Goal: Task Accomplishment & Management: Use online tool/utility

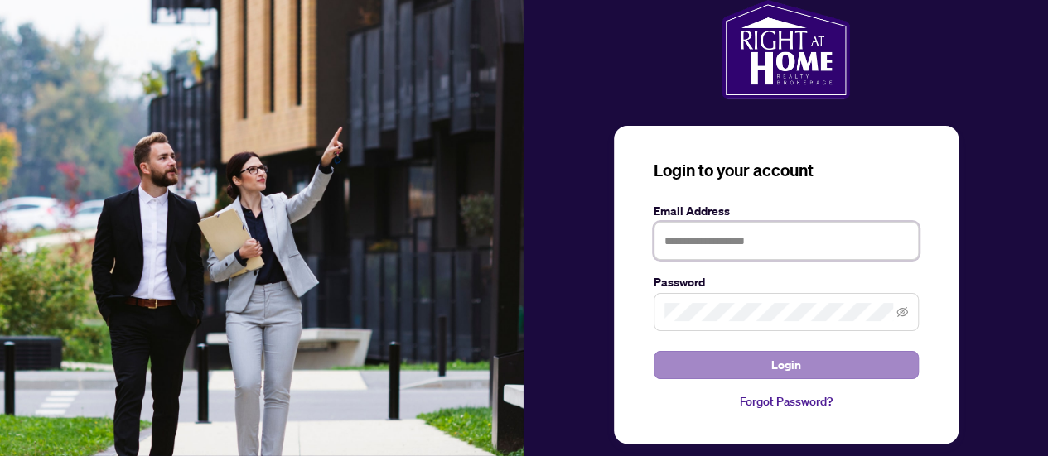
type input "**********"
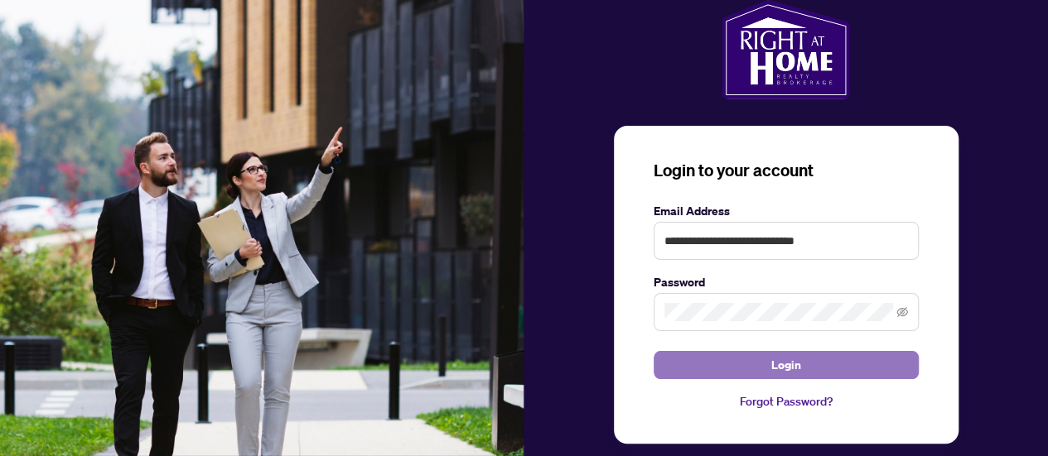
click at [704, 366] on button "Login" at bounding box center [786, 365] width 265 height 28
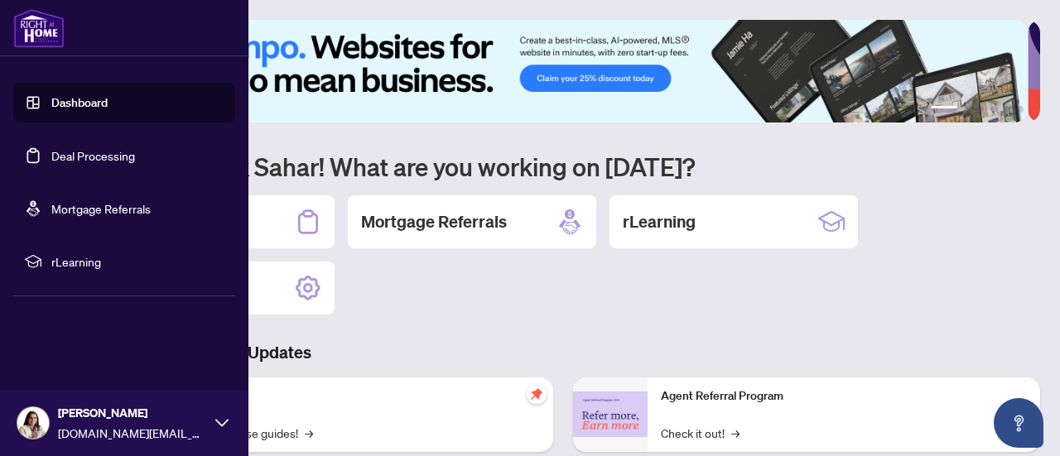
click at [51, 160] on link "Deal Processing" at bounding box center [93, 155] width 84 height 15
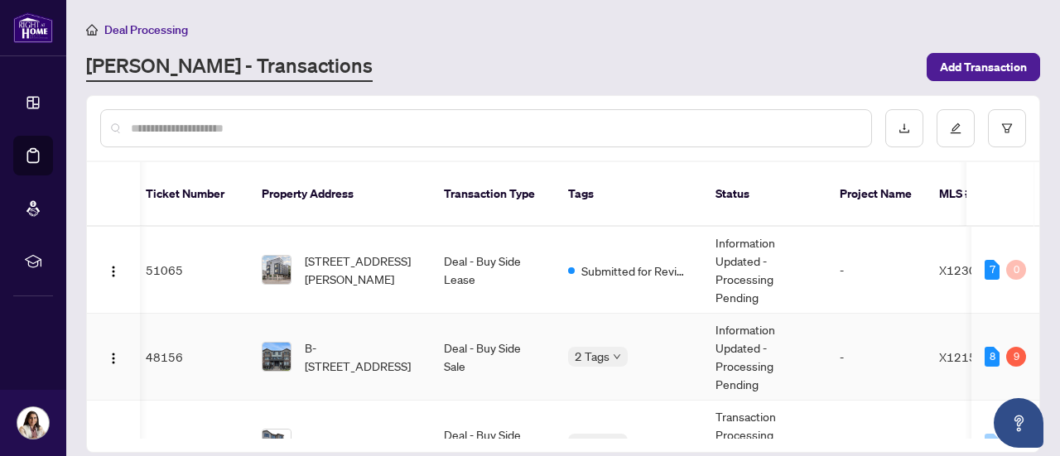
scroll to position [0, 8]
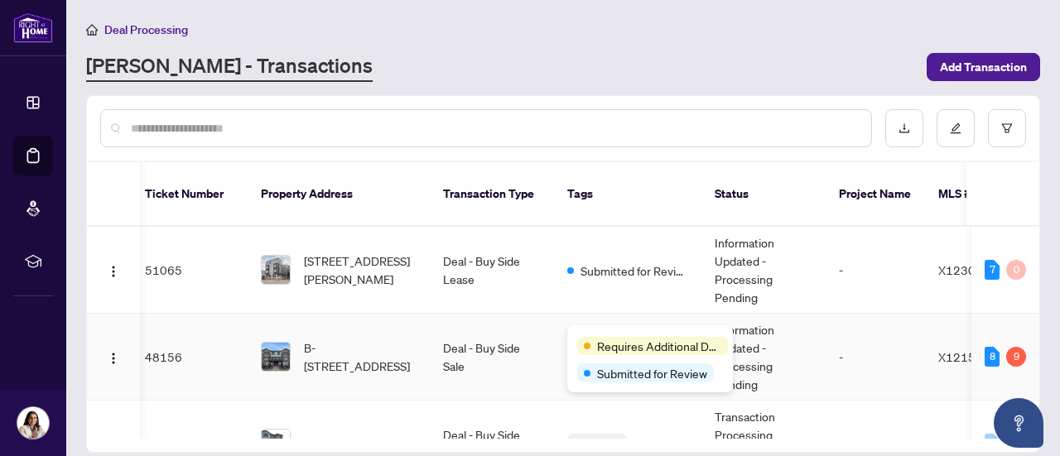
click at [603, 335] on div "Requires Additional Docs Submitted for Review" at bounding box center [650, 359] width 166 height 67
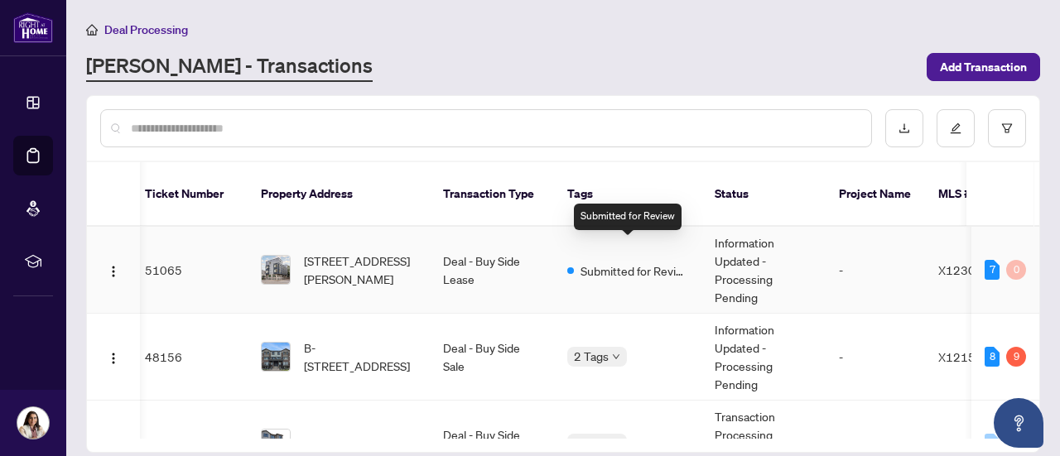
click at [634, 262] on span "Submitted for Review" at bounding box center [635, 271] width 108 height 18
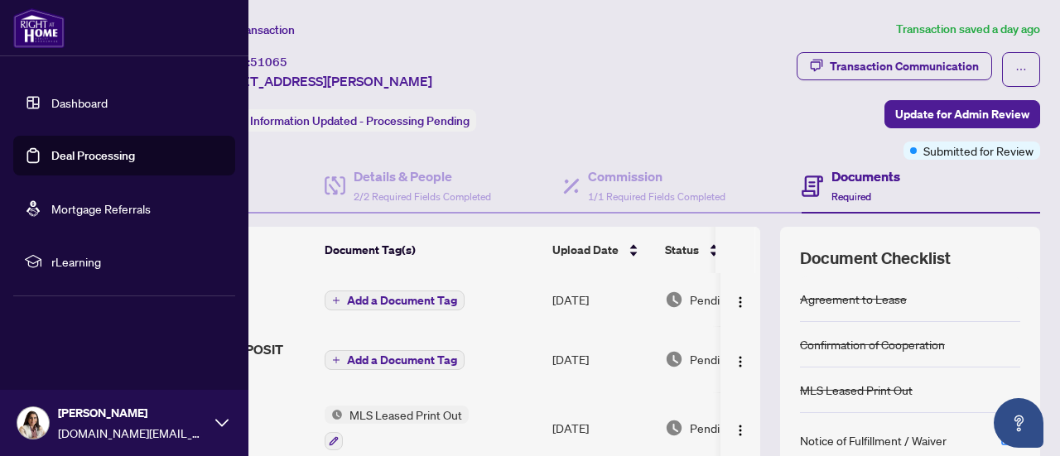
click at [80, 268] on span "rLearning" at bounding box center [137, 262] width 172 height 18
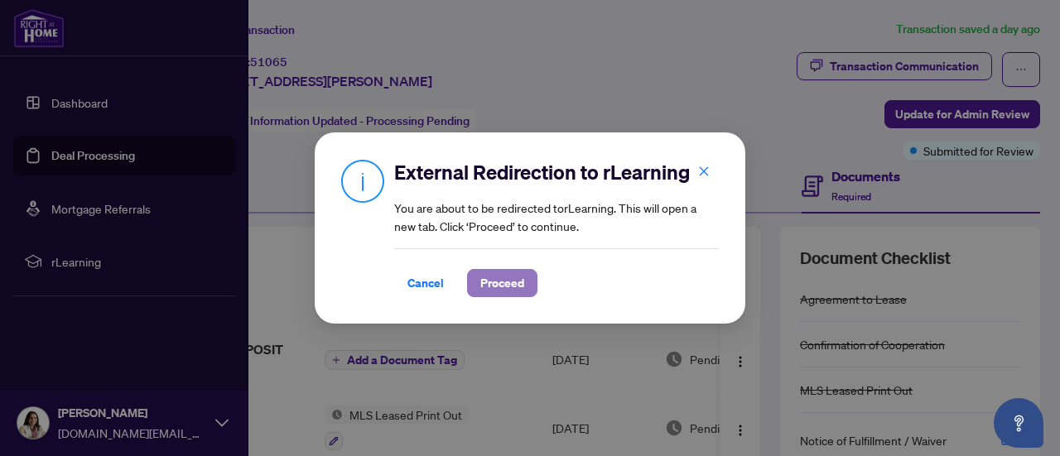
click at [481, 278] on span "Proceed" at bounding box center [503, 283] width 44 height 27
